Goal: Task Accomplishment & Management: Manage account settings

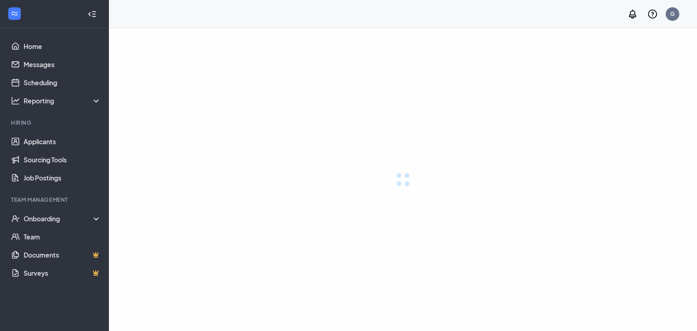
click at [540, 42] on div at bounding box center [403, 179] width 588 height 303
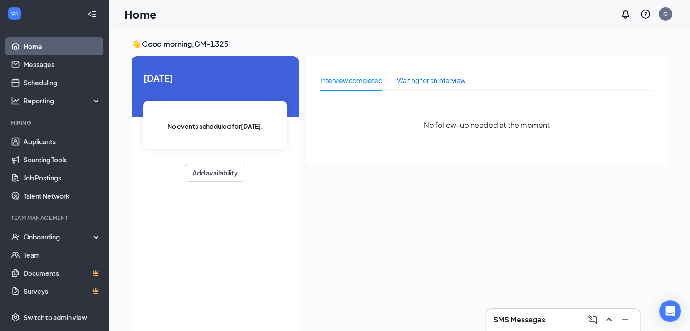
click at [413, 78] on div "Waiting for an interview" at bounding box center [431, 80] width 69 height 10
click at [349, 77] on div "Interview completed" at bounding box center [351, 80] width 62 height 10
click at [51, 145] on link "Applicants" at bounding box center [63, 142] width 78 height 18
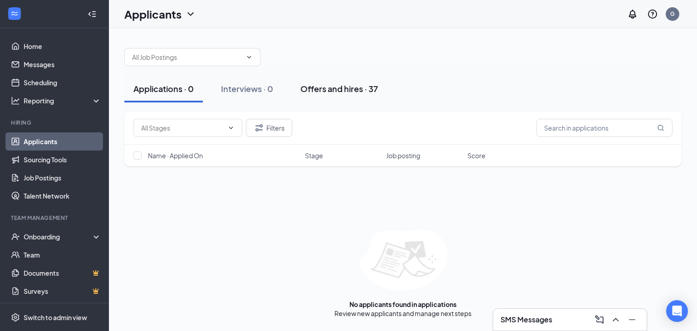
click at [316, 94] on div "Offers and hires · 37" at bounding box center [339, 88] width 78 height 11
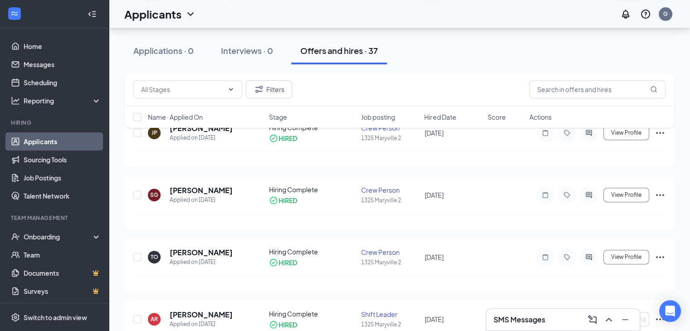
scroll to position [327, 0]
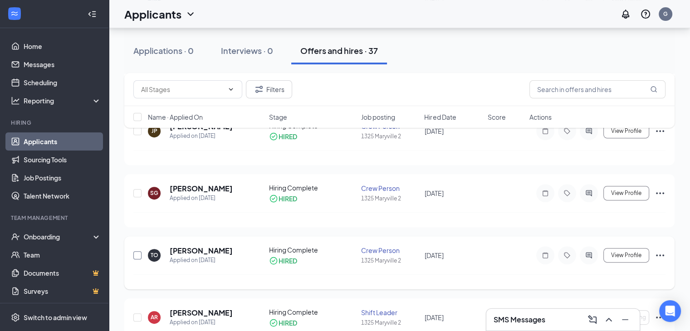
click at [139, 252] on input "checkbox" at bounding box center [137, 255] width 8 height 8
checkbox input "true"
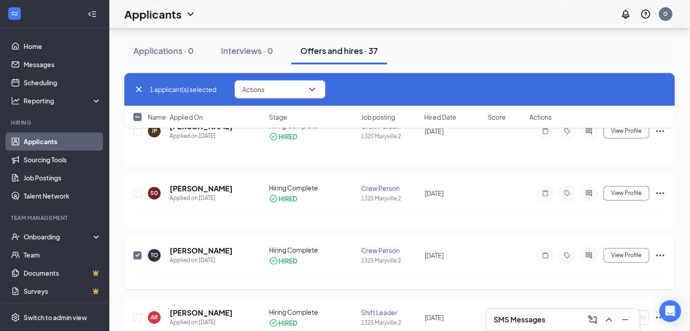
click at [662, 253] on icon "Ellipses" at bounding box center [660, 255] width 11 height 11
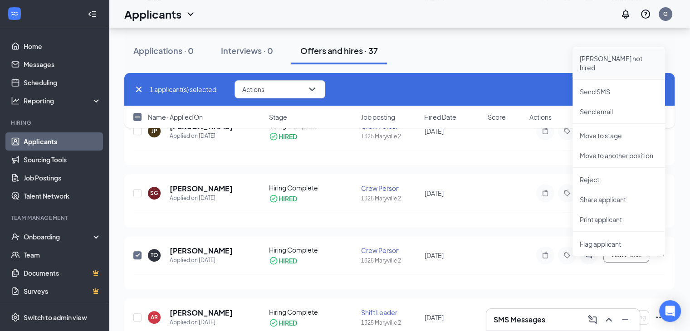
click at [597, 59] on p "[PERSON_NAME] not hired" at bounding box center [619, 63] width 78 height 18
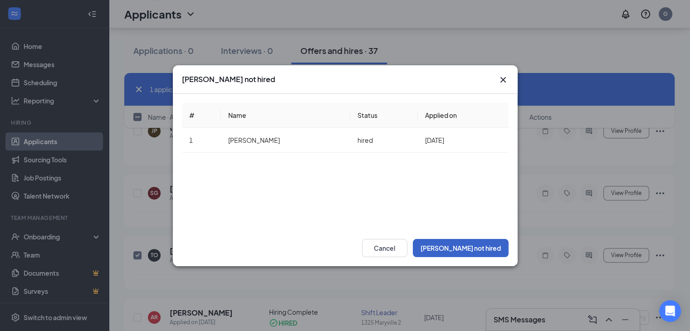
click at [480, 243] on button "[PERSON_NAME] not hired" at bounding box center [461, 248] width 96 height 18
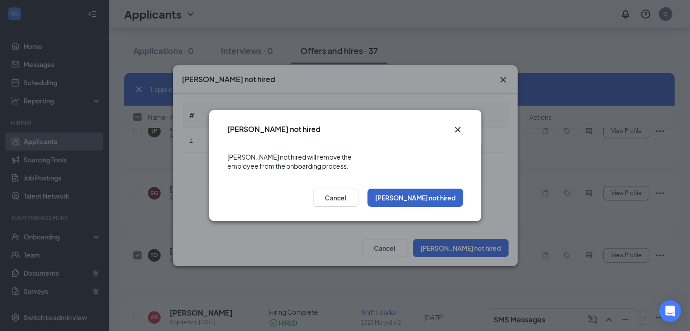
click at [418, 191] on button "[PERSON_NAME] not hired" at bounding box center [416, 198] width 96 height 18
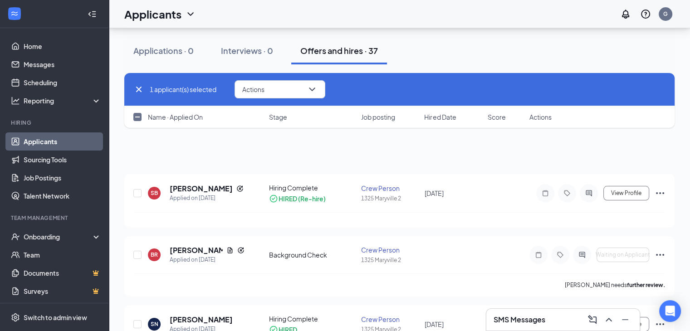
scroll to position [0, 0]
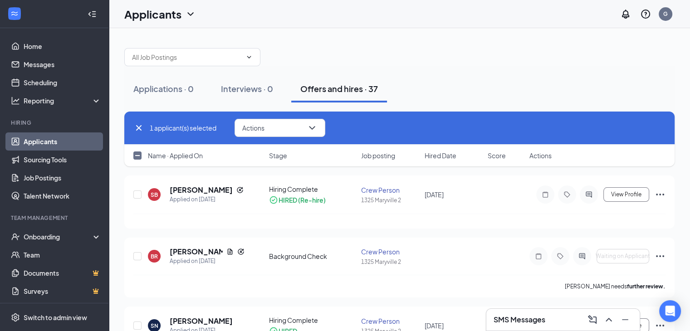
click at [491, 73] on div "Applications · 0 Interviews · 0 Offers and hires · 37" at bounding box center [399, 88] width 551 height 45
